Goal: Navigation & Orientation: Find specific page/section

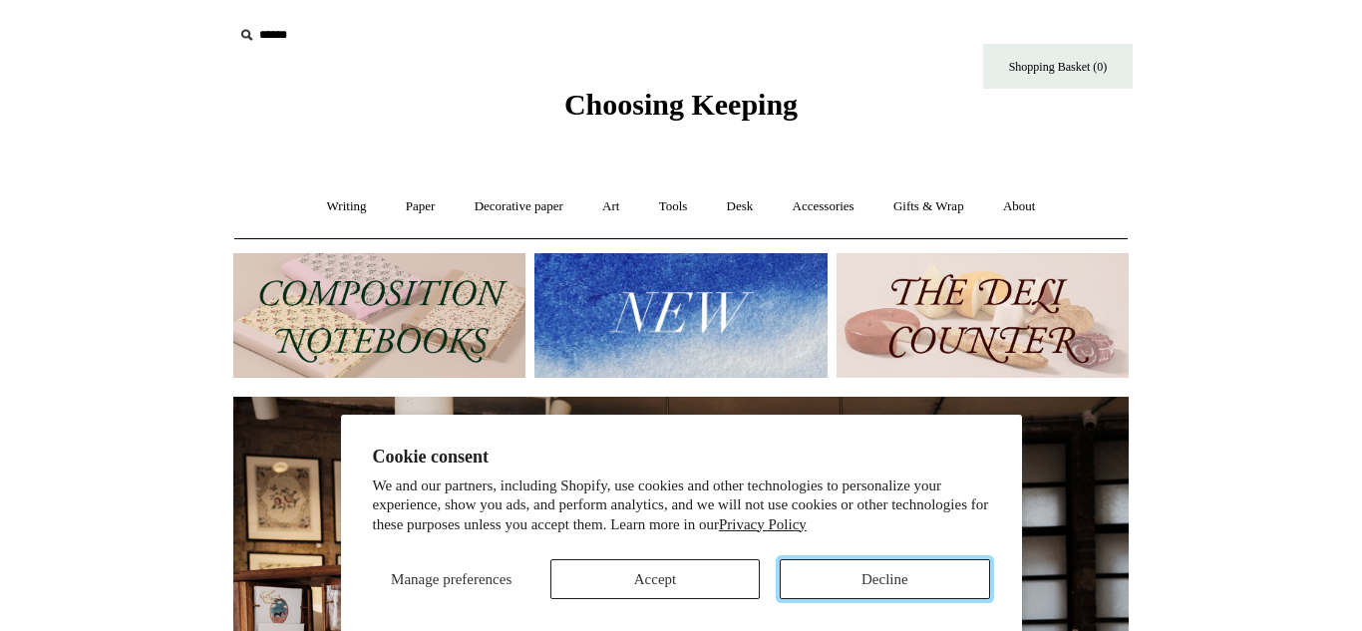
click at [828, 570] on button "Decline" at bounding box center [884, 579] width 209 height 40
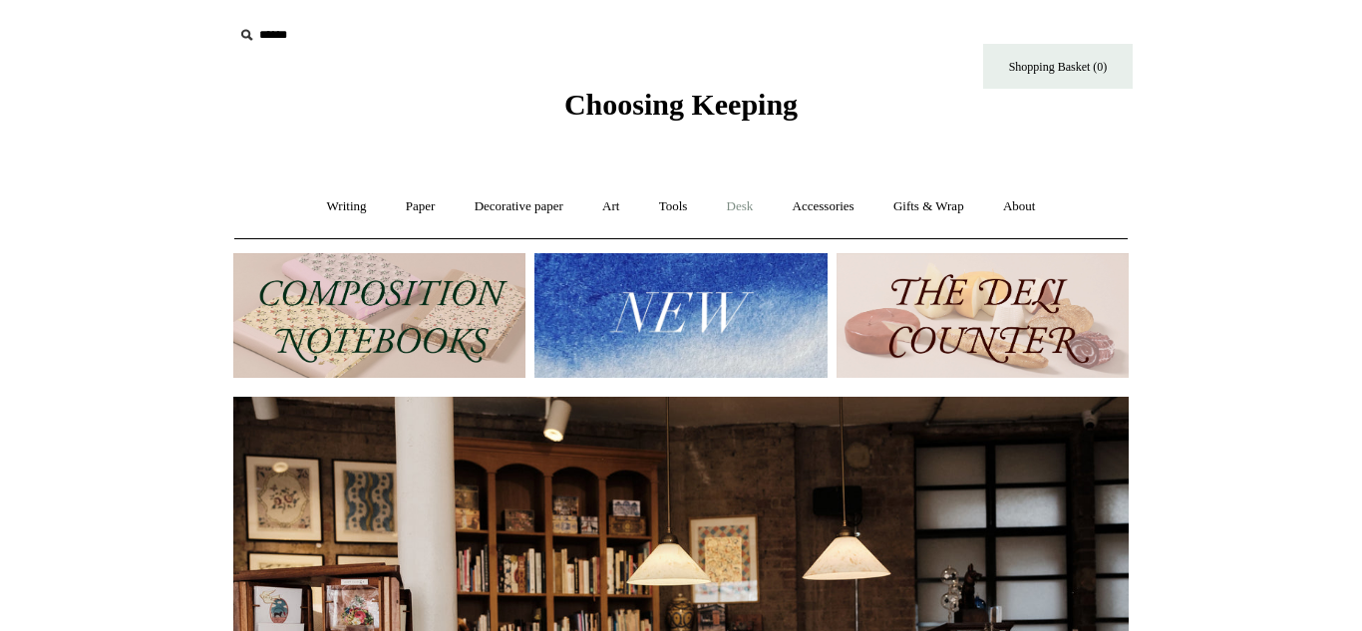
click at [744, 201] on link "Desk +" at bounding box center [740, 206] width 63 height 53
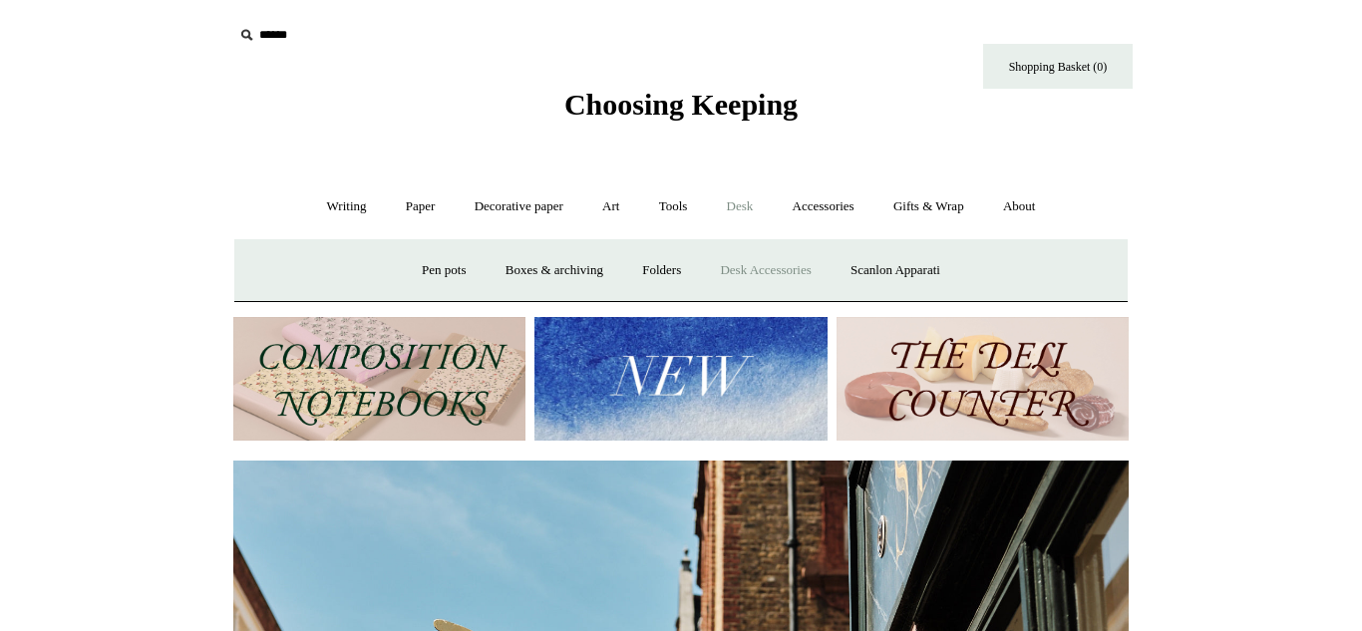
scroll to position [0, 895]
click at [765, 271] on link "Desk Accessories" at bounding box center [765, 270] width 127 height 53
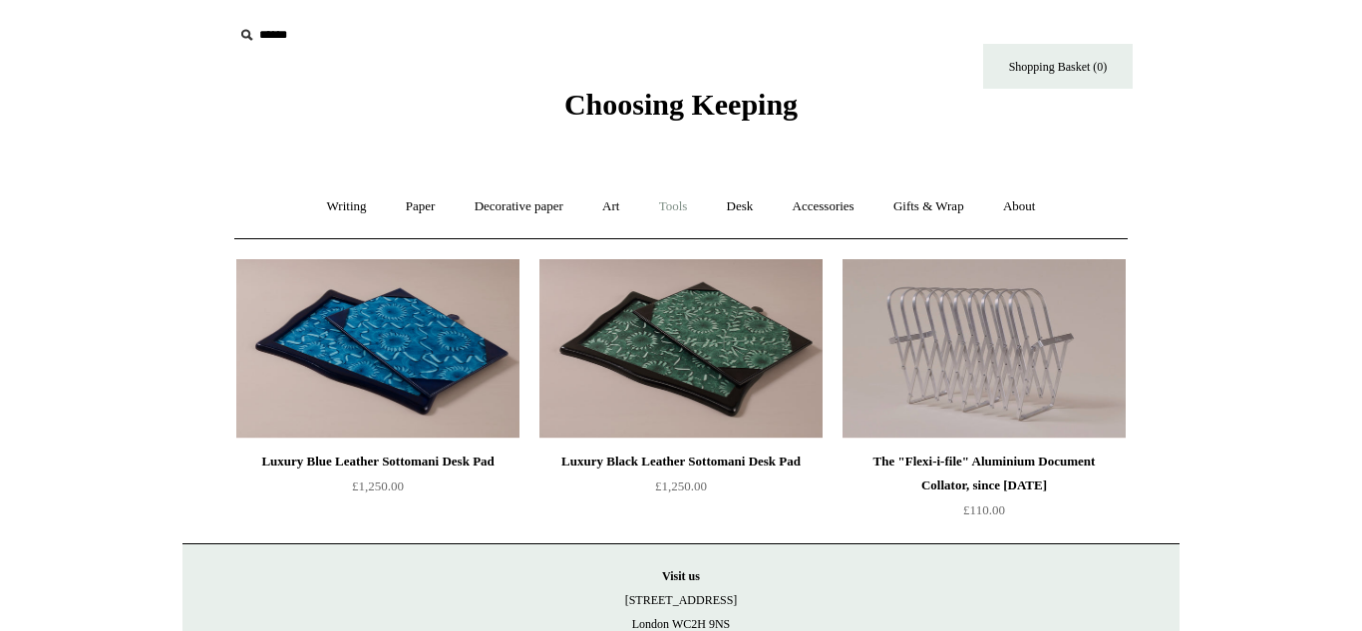
click at [681, 206] on link "Tools +" at bounding box center [673, 206] width 65 height 53
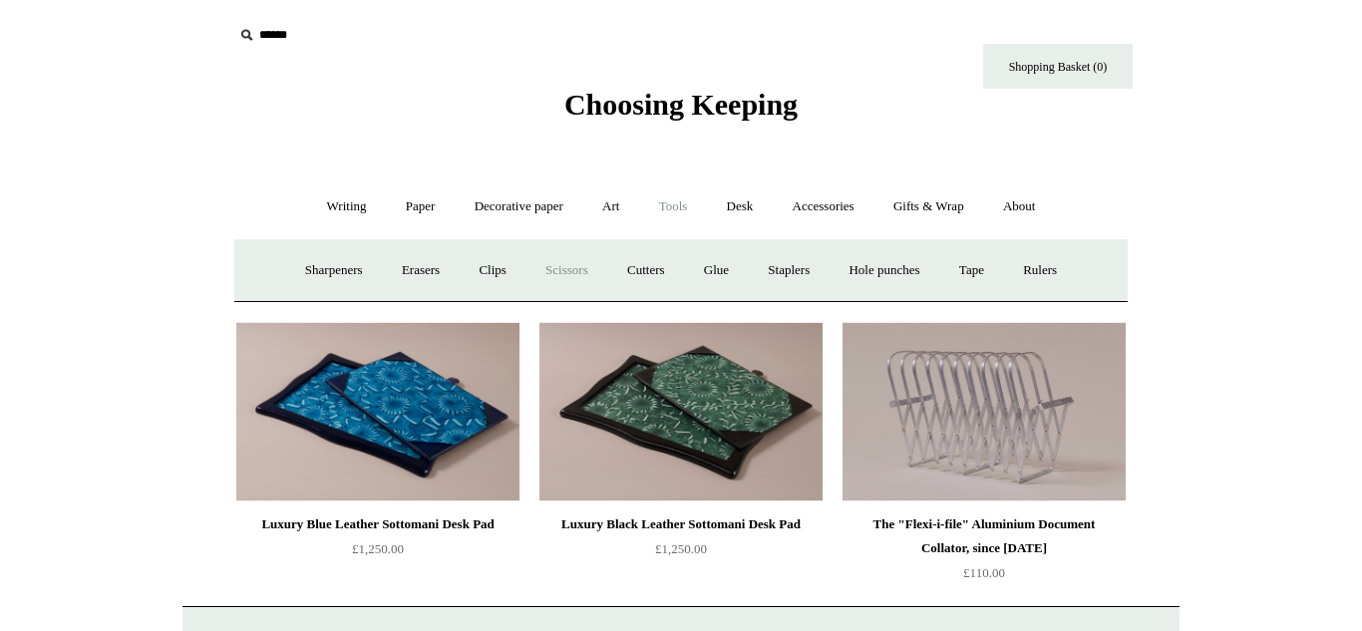
click at [550, 267] on link "Scissors" at bounding box center [566, 270] width 79 height 53
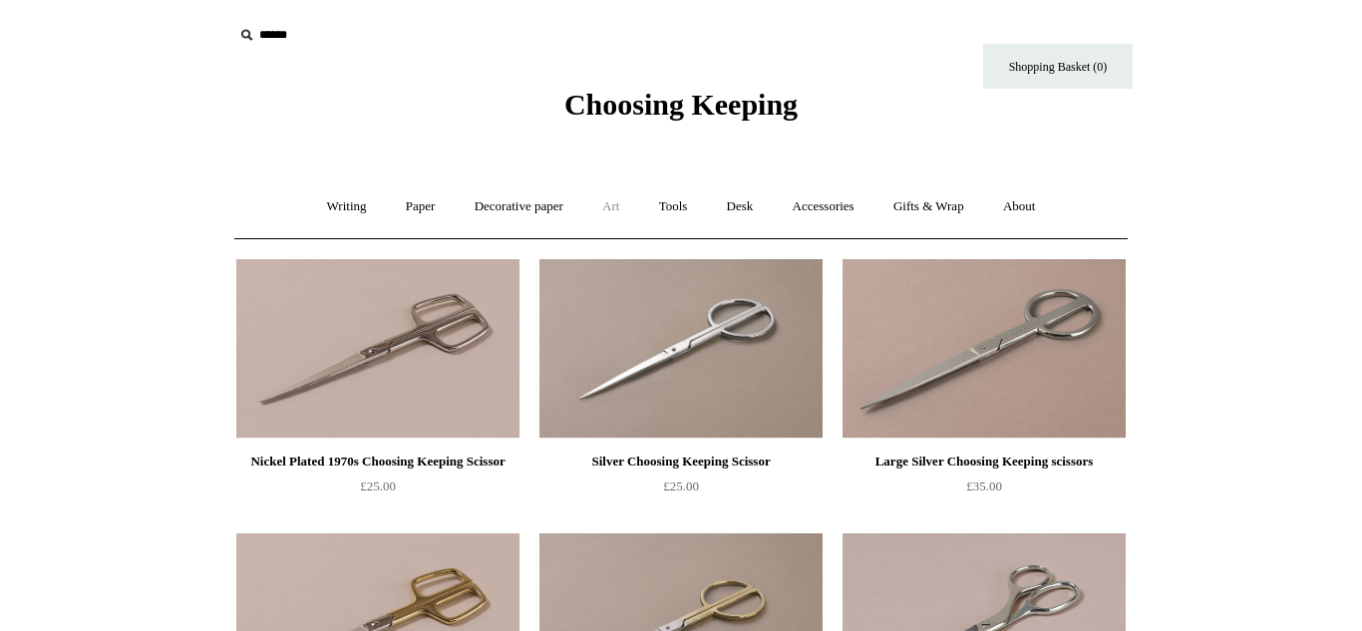
click at [606, 206] on link "Art +" at bounding box center [610, 206] width 53 height 53
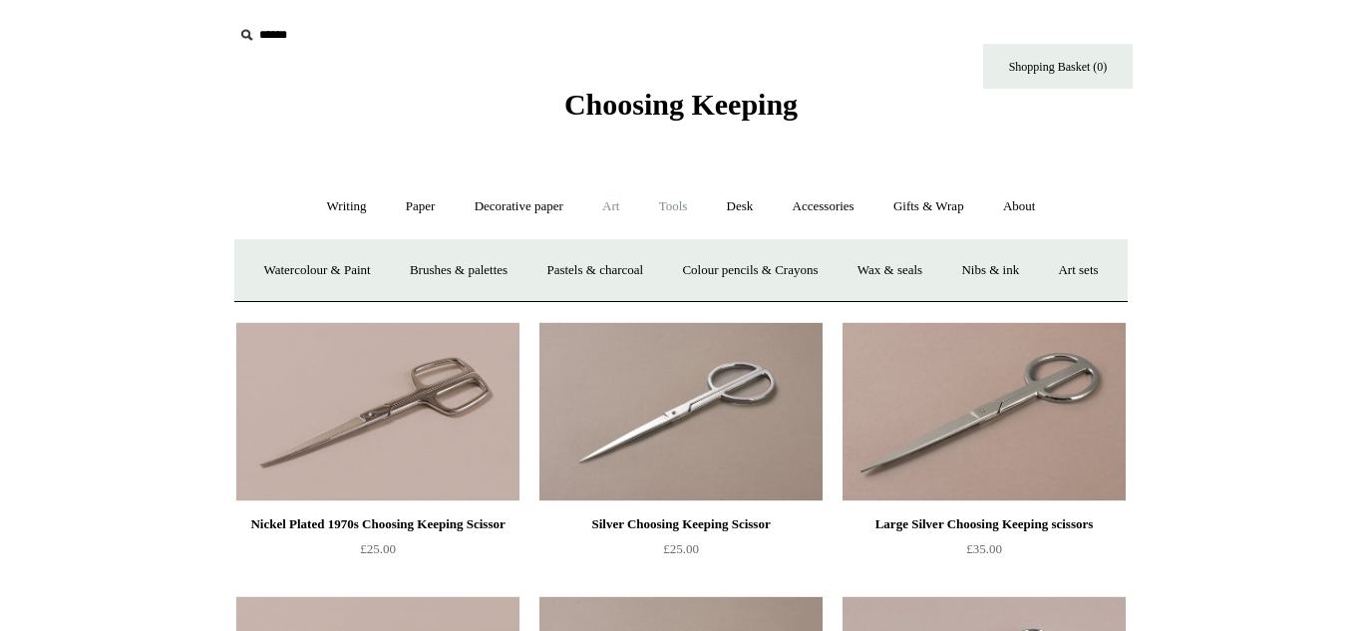
click at [656, 232] on link "Tools +" at bounding box center [673, 206] width 65 height 53
click at [981, 270] on link "Tape +" at bounding box center [971, 270] width 61 height 53
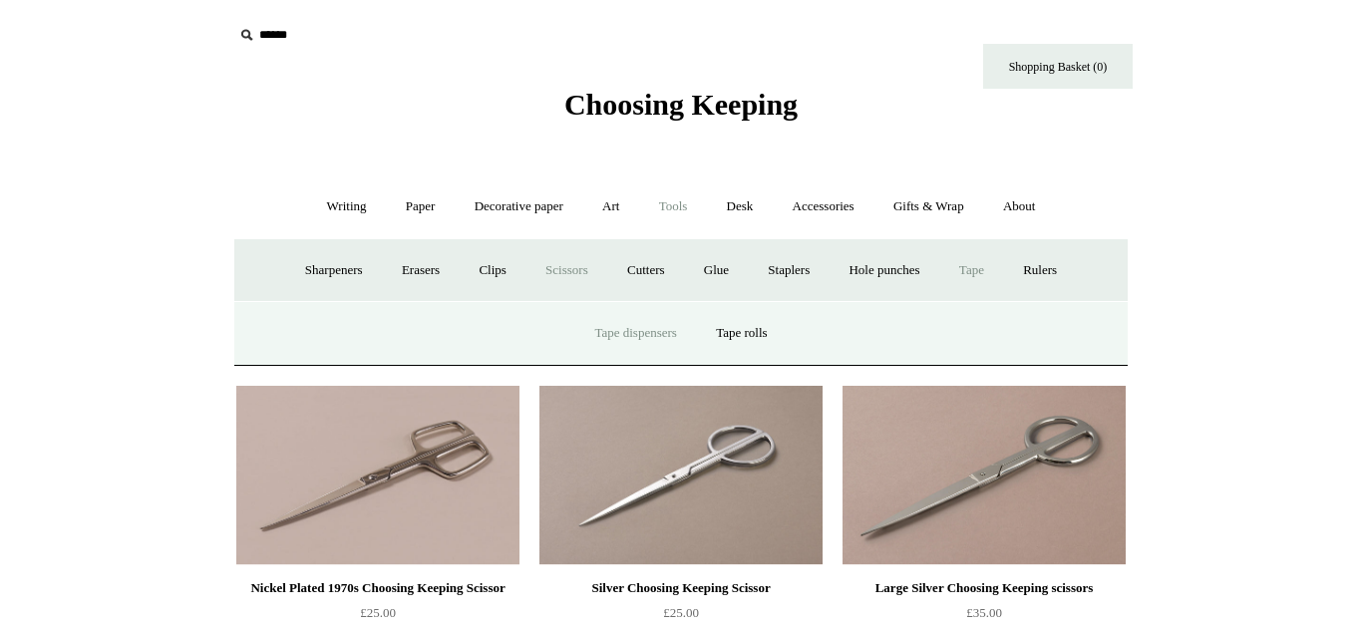
click at [630, 328] on link "Tape dispensers" at bounding box center [635, 333] width 118 height 53
